Goal: Contribute content: Contribute content

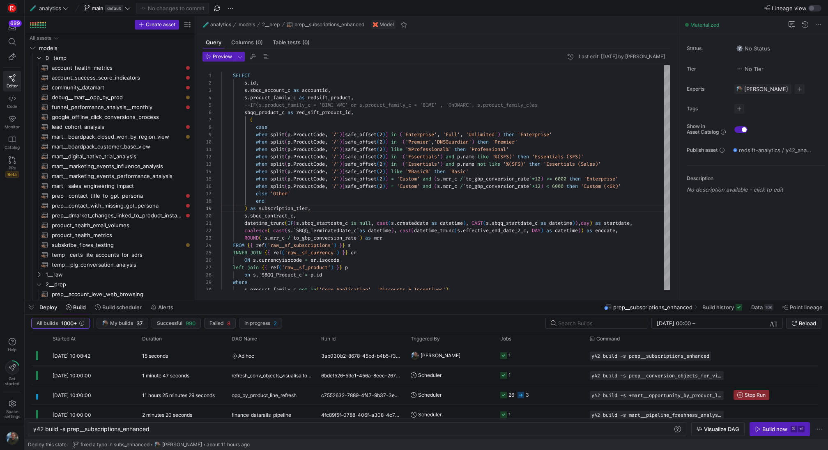
scroll to position [44, 92]
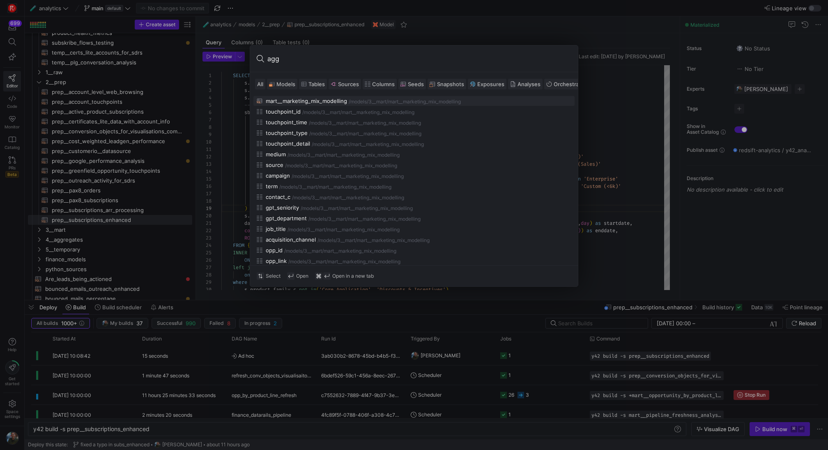
type input "agg"
click at [281, 79] on span at bounding box center [282, 84] width 30 height 10
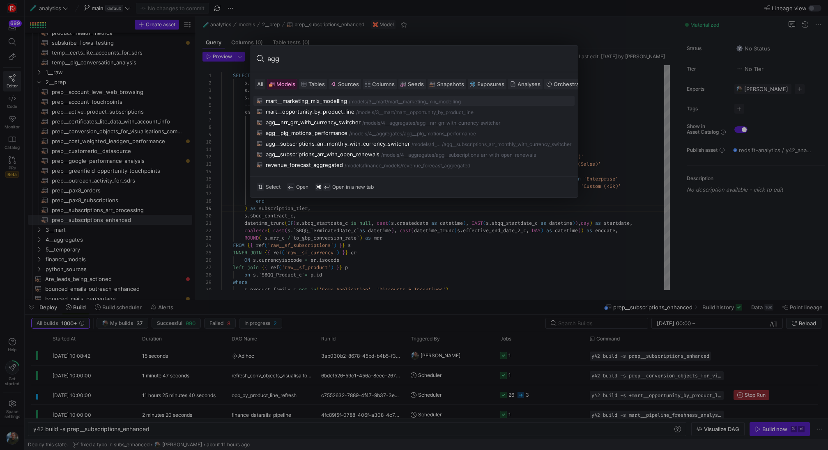
click at [301, 60] on input "agg" at bounding box center [419, 58] width 304 height 13
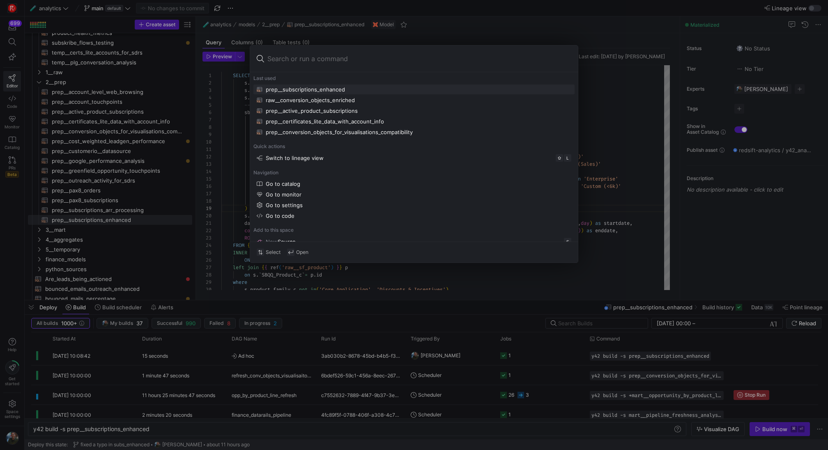
click at [76, 251] on div at bounding box center [414, 225] width 828 height 450
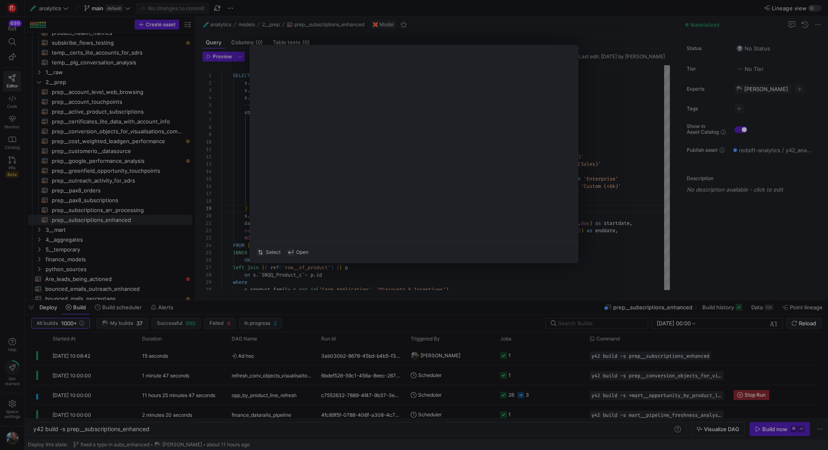
scroll to position [44, 91]
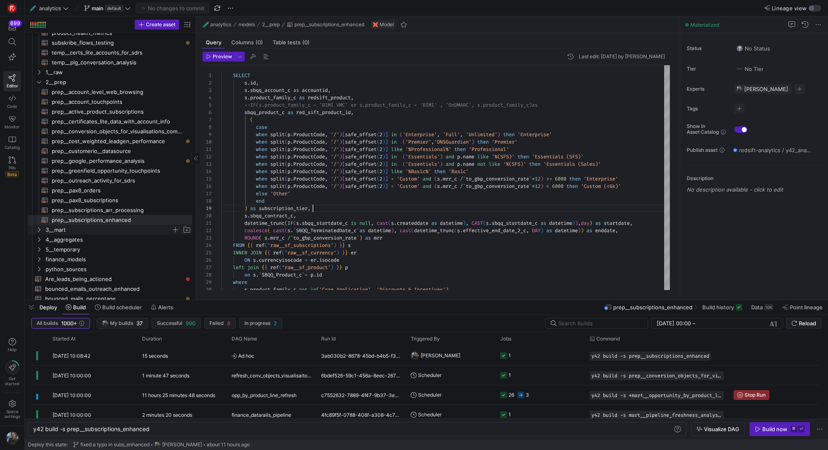
click at [76, 231] on span "3__mart" at bounding box center [109, 229] width 126 height 9
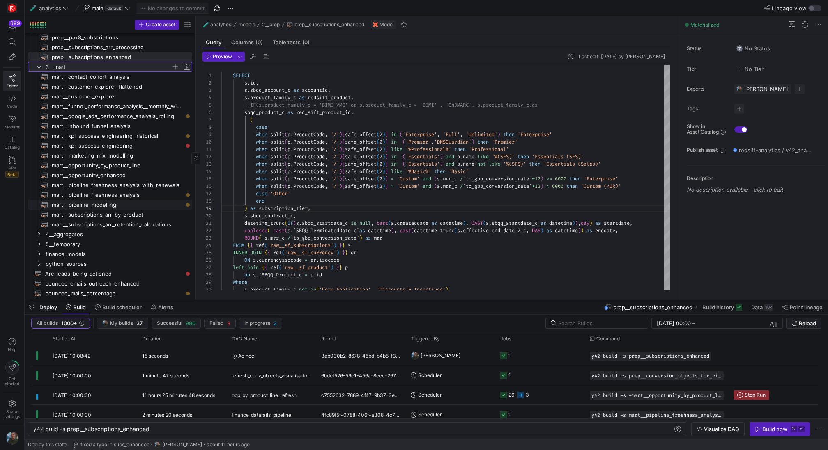
scroll to position [374, 0]
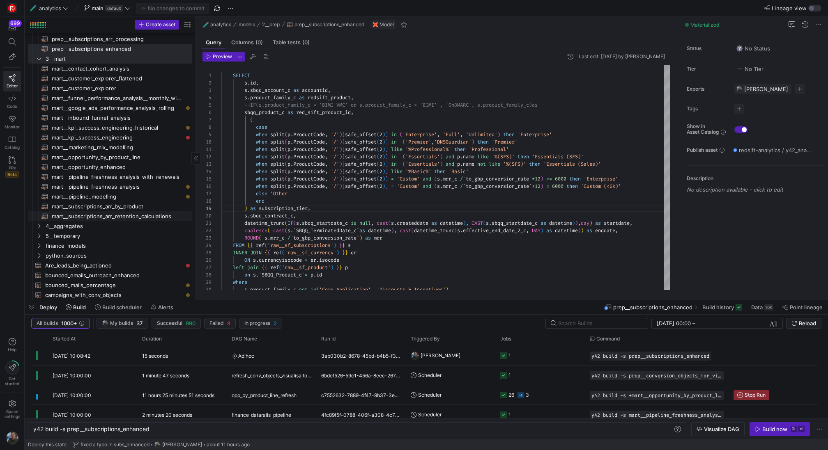
click at [102, 218] on span "mart__subscriptions_arr_retention_calculations​​​​​​​​​​" at bounding box center [117, 216] width 131 height 9
type textarea "{{ config(materialized="table") }} with arr_calcs as ( select month as arr_mont…"
type textarea "y42 build -s mart__subscriptions_arr_retention_calculations"
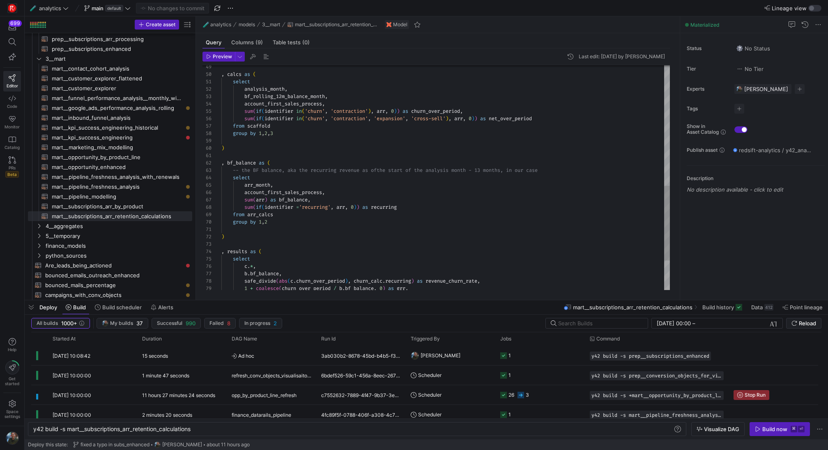
click at [300, 210] on div ", calcs as ( select analysis_month , bf_rolling_12m_balance_month , account_fir…" at bounding box center [445, 41] width 448 height 679
click at [509, 213] on div ", calcs as ( select analysis_month , bf_rolling_12m_balance_month , account_fir…" at bounding box center [445, 41] width 448 height 679
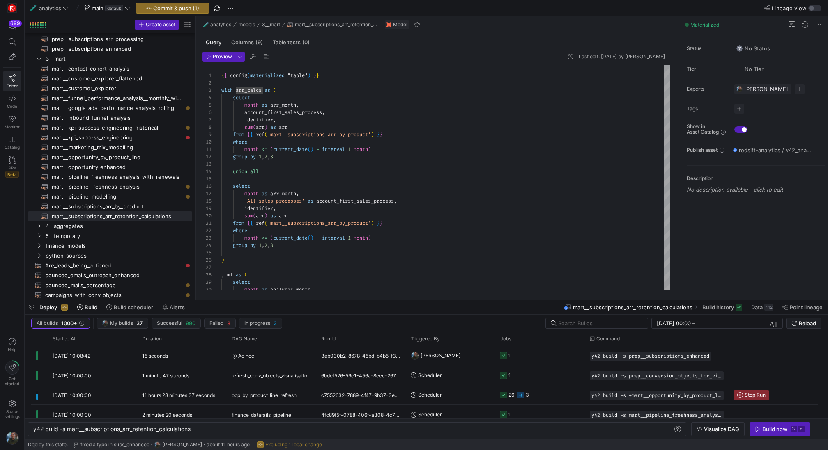
type textarea ", bf_balance as ( -- the BF balance, aka the recurring revenue as of the start …"
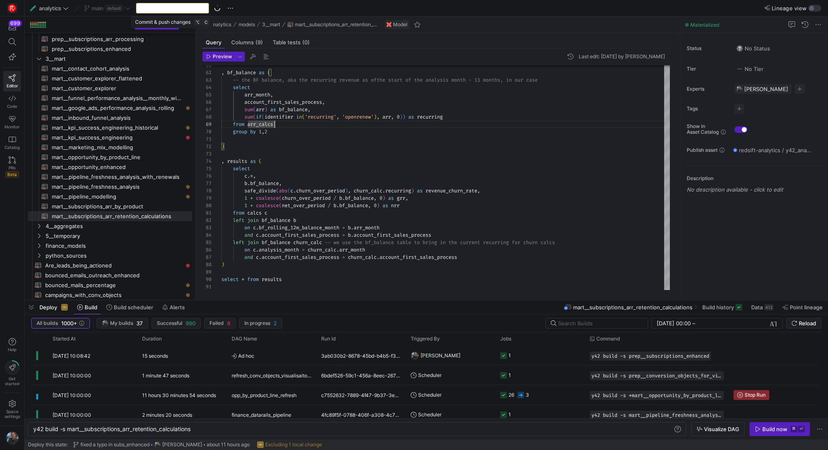
click at [177, 6] on div "Commit & push (1)" at bounding box center [172, 8] width 73 height 11
click at [186, 9] on span "Commit & push (1)" at bounding box center [176, 8] width 46 height 7
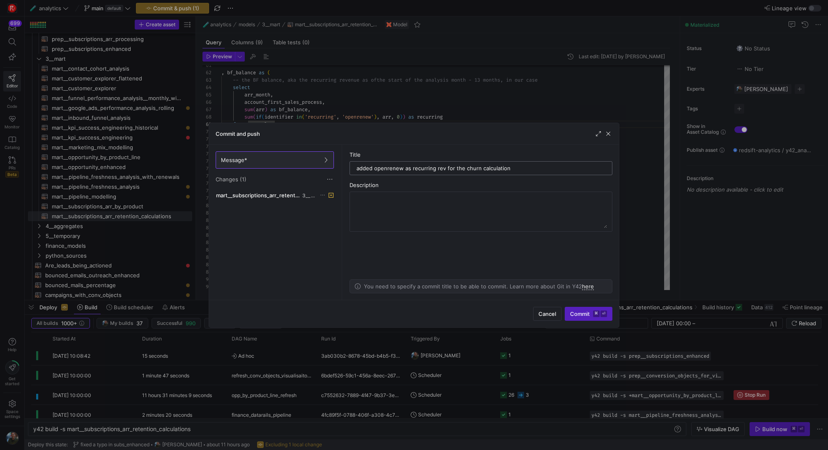
type input "added openrenew as recurring rev for the churn calculations"
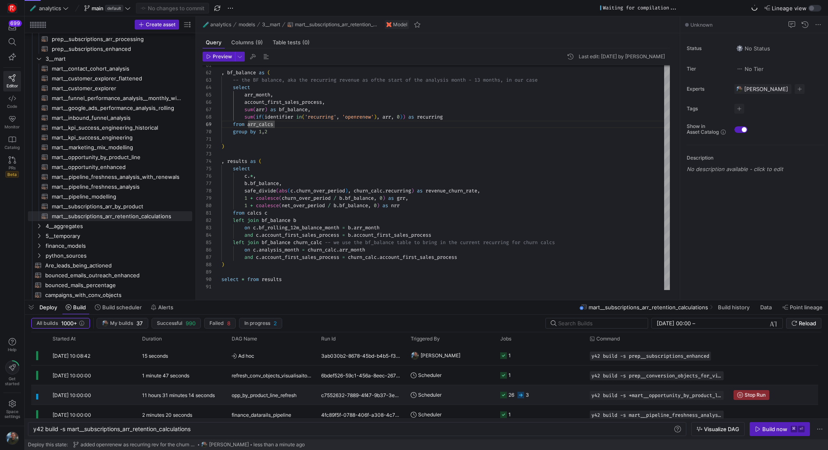
click at [303, 393] on div "opp_by_product_line_refresh" at bounding box center [272, 395] width 80 height 19
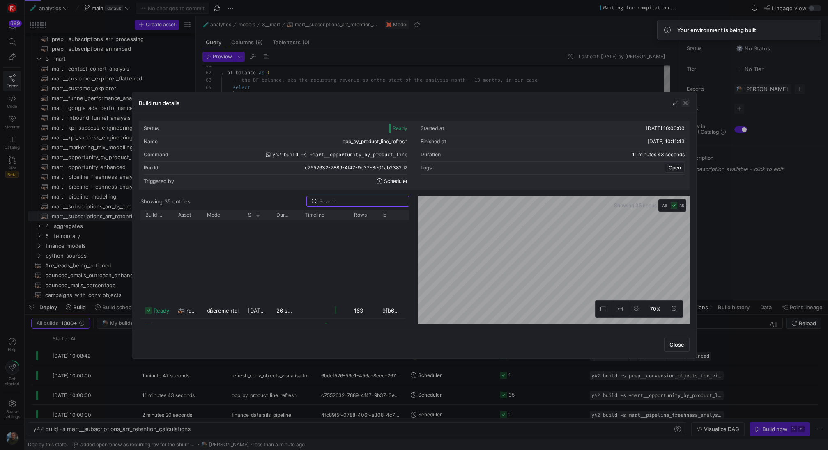
scroll to position [251, 0]
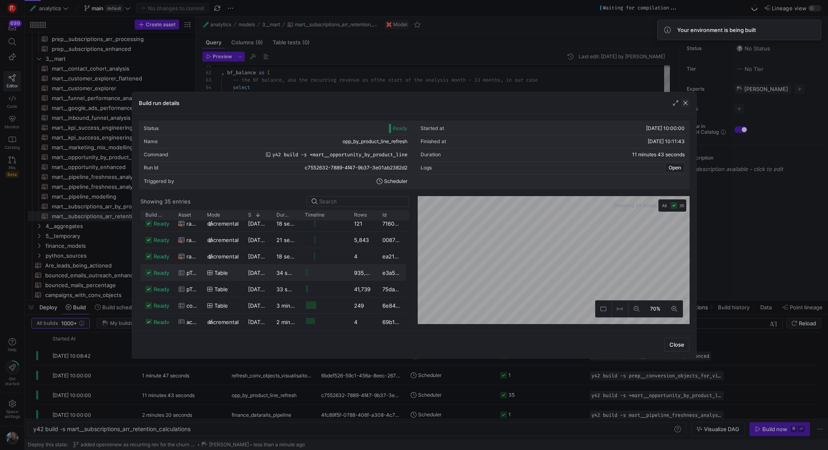
click at [684, 99] on span "button" at bounding box center [685, 103] width 8 height 8
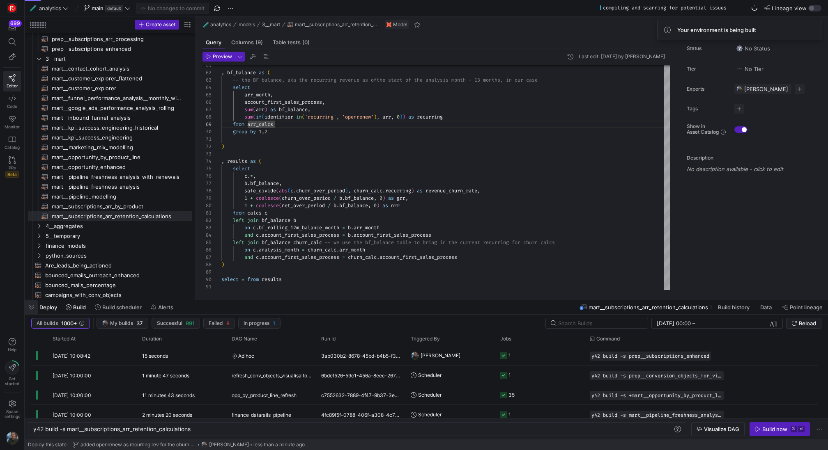
click at [28, 313] on span "button" at bounding box center [31, 307] width 13 height 14
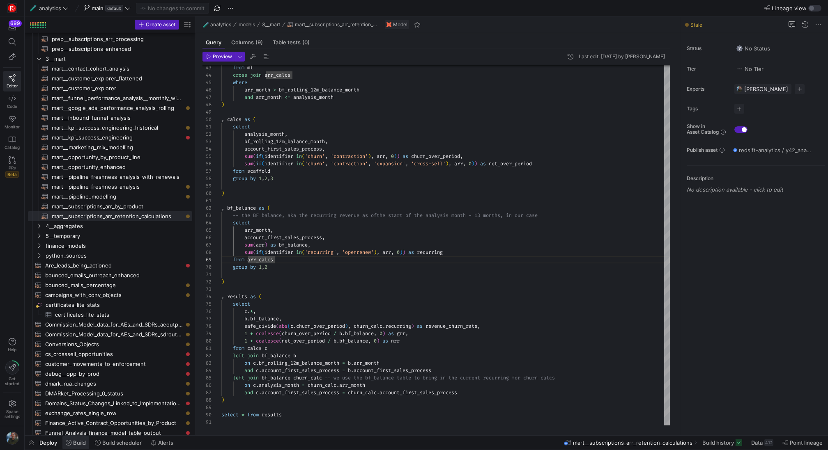
click at [82, 448] on span at bounding box center [75, 442] width 27 height 13
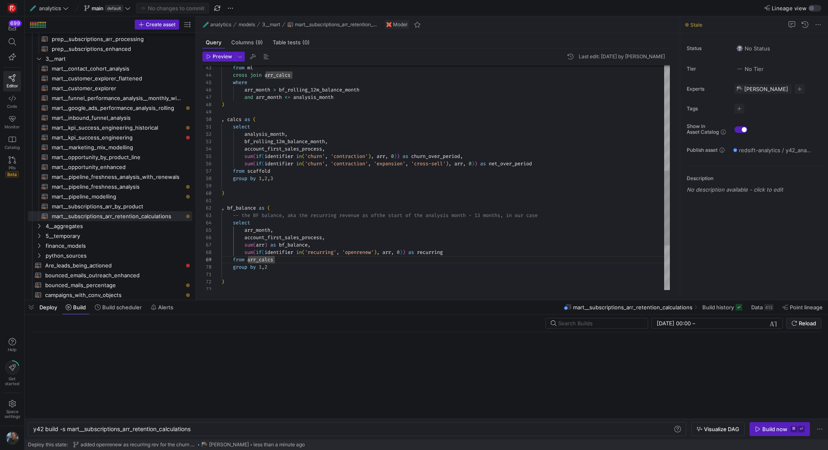
scroll to position [0, 160]
click at [215, 424] on div "y42 build -s mart__subscriptions_arr_retention_cal culations y42 build -s mart_…" at bounding box center [357, 429] width 658 height 14
click at [213, 434] on div "y42 build -s mart__subscriptions_arr_retention_cal culations y42 build -s mart_…" at bounding box center [357, 429] width 658 height 14
click at [220, 429] on div "y42 build -s mart__subscriptions_arr_retention_cal culations" at bounding box center [353, 429] width 640 height 7
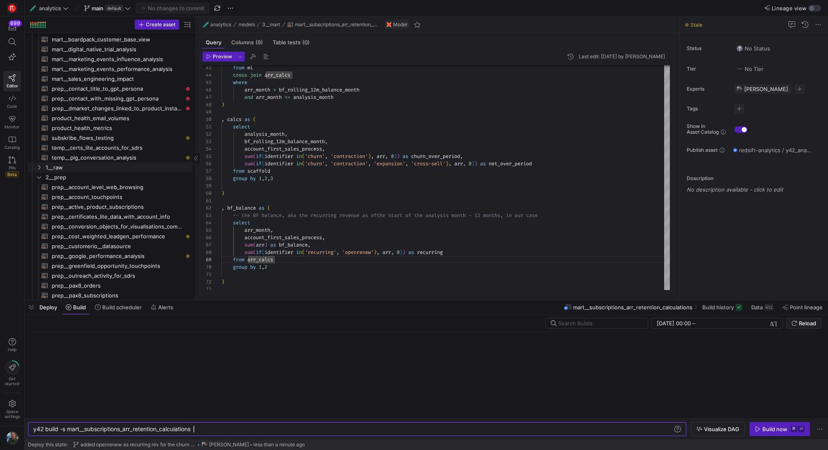
scroll to position [99, 0]
